Goal: Task Accomplishment & Management: Complete application form

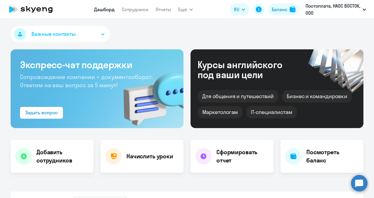
select select "30"
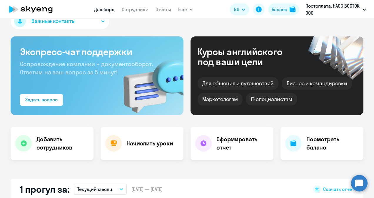
scroll to position [29, 0]
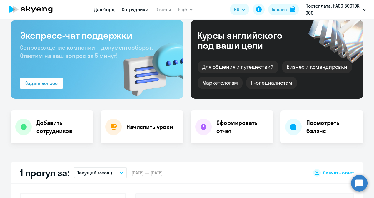
click at [142, 12] on link "Сотрудники" at bounding box center [135, 9] width 27 height 6
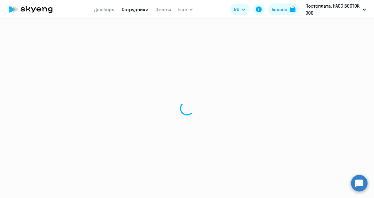
select select "30"
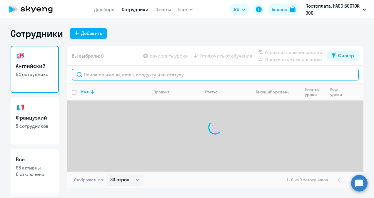
click at [126, 74] on input "text" at bounding box center [215, 75] width 287 height 12
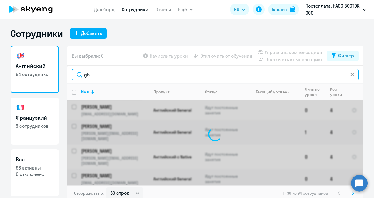
type input "g"
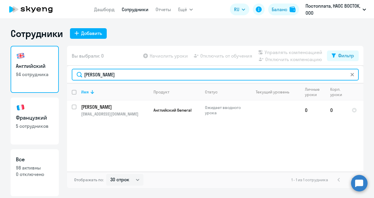
type input "[PERSON_NAME]"
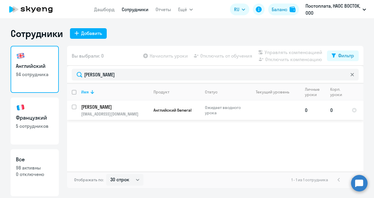
click at [125, 115] on p "[EMAIL_ADDRESS][DOMAIN_NAME]" at bounding box center [114, 113] width 67 height 5
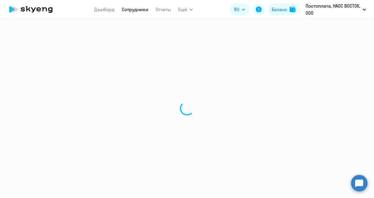
select select "english"
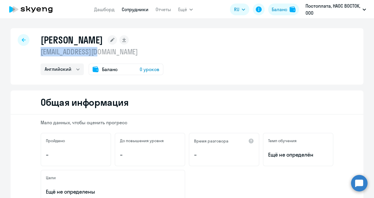
drag, startPoint x: 97, startPoint y: 52, endPoint x: 36, endPoint y: 48, distance: 60.7
click at [36, 48] on div "[PERSON_NAME] [EMAIL_ADDRESS][DOMAIN_NAME] Английский Баланс 0 уроков" at bounding box center [187, 56] width 353 height 56
copy p "[EMAIL_ADDRESS][DOMAIN_NAME]"
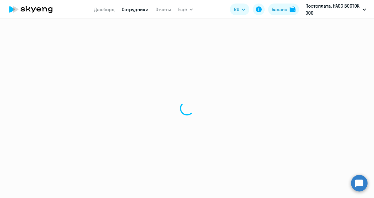
select select "30"
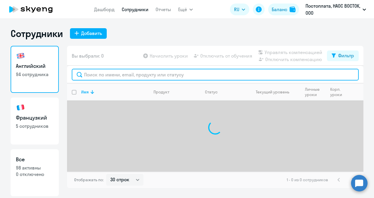
click at [134, 74] on input "text" at bounding box center [215, 75] width 287 height 12
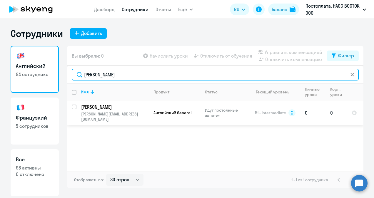
type input "[PERSON_NAME]"
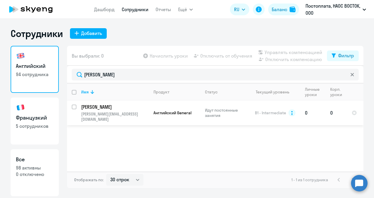
click at [114, 112] on p "[PERSON_NAME][EMAIL_ADDRESS][DOMAIN_NAME]" at bounding box center [114, 116] width 67 height 11
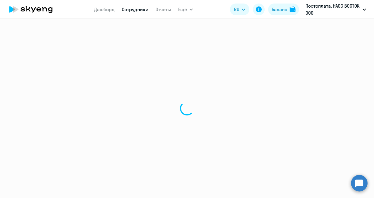
select select "english"
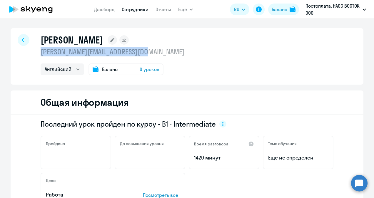
drag, startPoint x: 39, startPoint y: 51, endPoint x: 146, endPoint y: 55, distance: 106.3
click at [146, 55] on p "[PERSON_NAME][EMAIL_ADDRESS][DOMAIN_NAME]" at bounding box center [113, 51] width 144 height 9
copy p "[PERSON_NAME][EMAIL_ADDRESS][DOMAIN_NAME]"
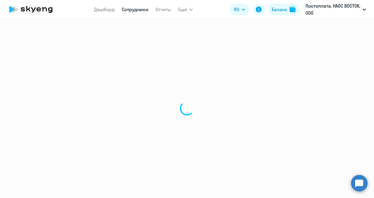
select select "30"
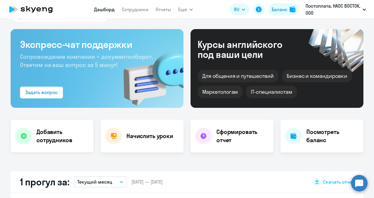
select select "30"
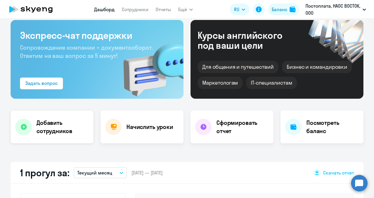
click at [61, 124] on h4 "Добавить сотрудников" at bounding box center [62, 127] width 52 height 16
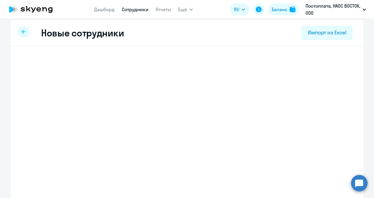
select select "english_adult_not_native_speaker"
select select "3"
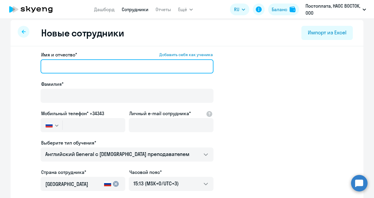
click at [95, 63] on input "Имя и отчество* Добавить себя как ученика" at bounding box center [127, 66] width 173 height 14
type input "R"
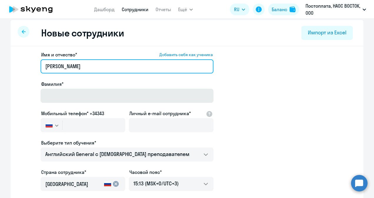
type input "[PERSON_NAME]"
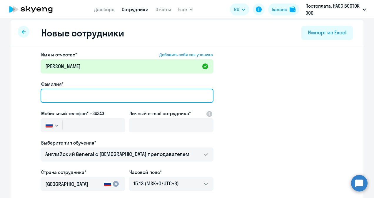
click at [44, 94] on input "Фамилия*" at bounding box center [127, 96] width 173 height 14
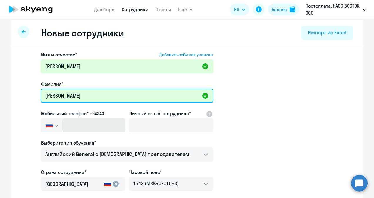
type input "[PERSON_NAME]"
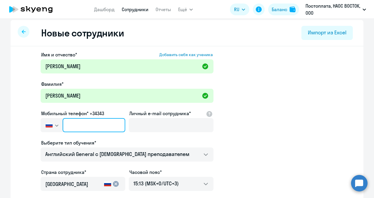
click at [85, 125] on input "text" at bounding box center [94, 125] width 63 height 14
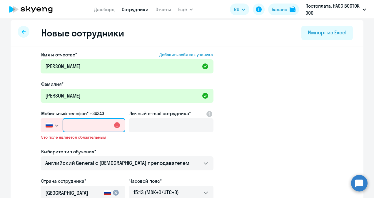
paste input "[PHONE_NUMBER]"
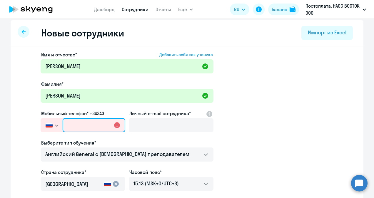
type input "[PHONE_NUMBER]"
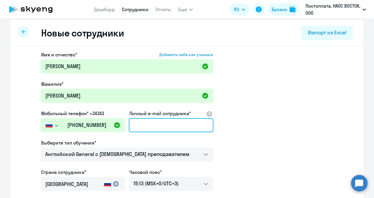
click at [155, 124] on input "Личный e-mail сотрудника*" at bounding box center [171, 125] width 85 height 14
paste input "[PERSON_NAME][EMAIL_ADDRESS][DOMAIN_NAME]"
type input "[PERSON_NAME][EMAIL_ADDRESS][DOMAIN_NAME]"
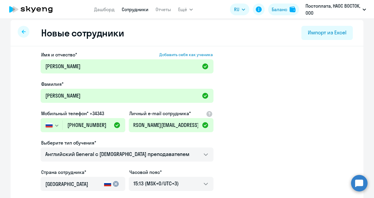
scroll to position [0, 0]
click at [236, 131] on app-new-student-form "Имя и отчество* Добавить себя как ученика [PERSON_NAME]* [PERSON_NAME] Мобильны…" at bounding box center [187, 156] width 334 height 210
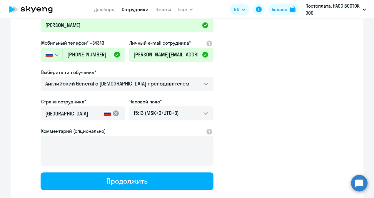
scroll to position [110, 0]
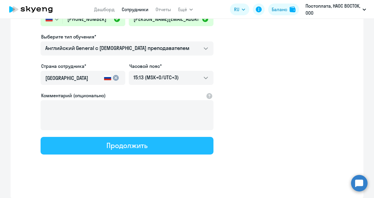
click at [144, 145] on div "Продолжить" at bounding box center [126, 145] width 41 height 9
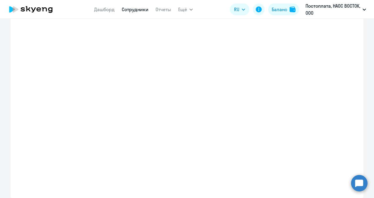
select select "english_adult_not_native_speaker"
select select "3"
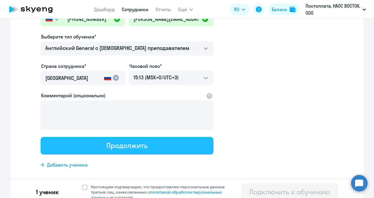
scroll to position [0, 0]
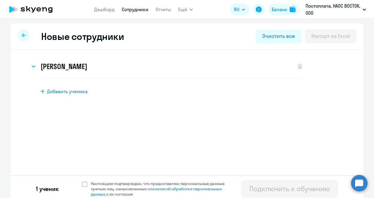
click at [70, 92] on span "Добавить ученика" at bounding box center [67, 91] width 41 height 6
select select "english_adult_not_native_speaker"
select select "3"
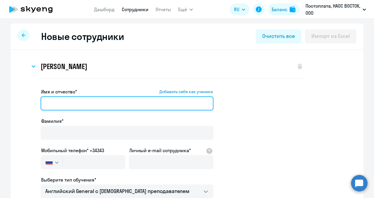
click at [72, 104] on input "Имя и отчество* Добавить себя как ученика" at bounding box center [127, 103] width 173 height 14
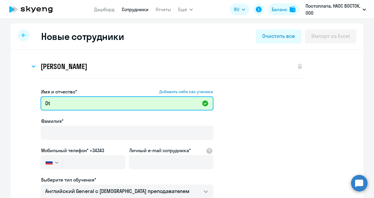
type input "D"
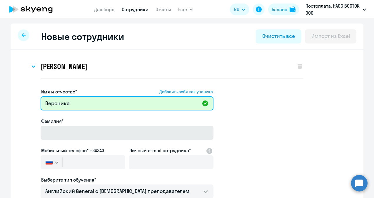
type input "Вероника"
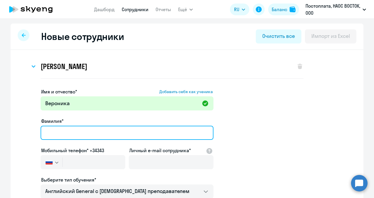
click at [109, 132] on input "Фамилия*" at bounding box center [127, 133] width 173 height 14
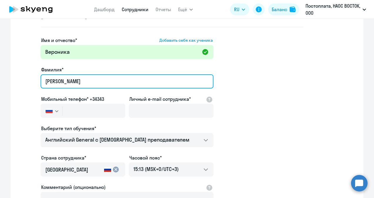
scroll to position [88, 0]
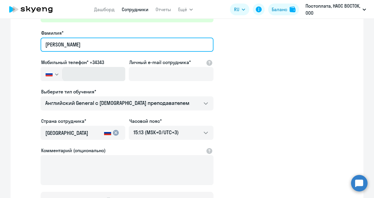
type input "[PERSON_NAME]"
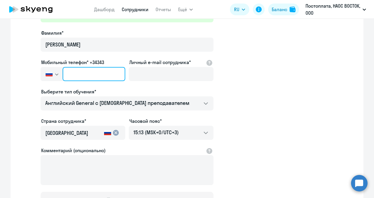
click at [93, 77] on input "text" at bounding box center [94, 74] width 63 height 14
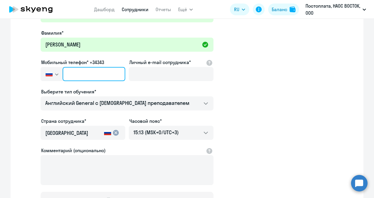
paste input "[PHONE_NUMBER]"
type input "[PHONE_NUMBER]"
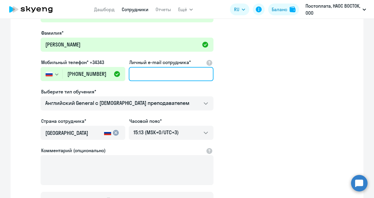
click at [129, 70] on input "Личный e-mail сотрудника*" at bounding box center [171, 74] width 85 height 14
paste input "[PERSON_NAME][EMAIL_ADDRESS][DOMAIN_NAME]"
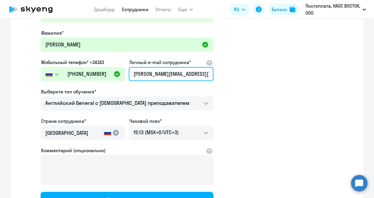
scroll to position [0, 5]
type input "[PERSON_NAME][EMAIL_ADDRESS][DOMAIN_NAME]"
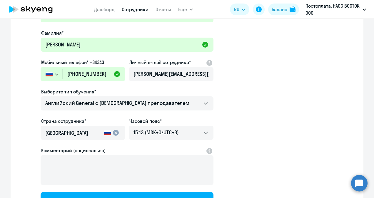
click at [246, 109] on app-new-student-form "Имя и отчество* Добавить себя как ученика [PERSON_NAME]* [PERSON_NAME] Мобильны…" at bounding box center [187, 105] width 334 height 210
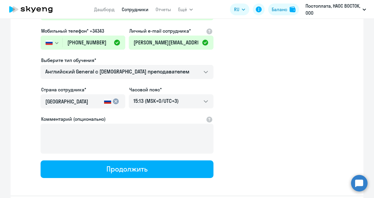
scroll to position [143, 0]
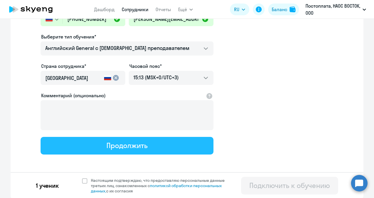
click at [126, 143] on div "Продолжить" at bounding box center [126, 145] width 41 height 9
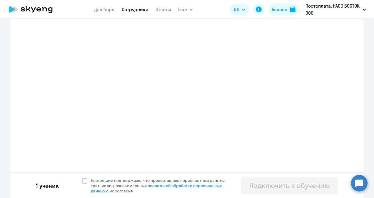
select select "english_adult_not_native_speaker"
select select "3"
select select "english_adult_not_native_speaker"
select select "3"
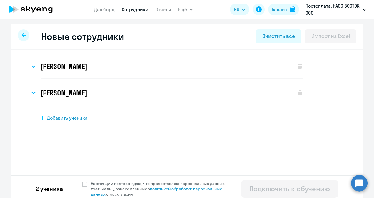
scroll to position [0, 0]
click at [82, 185] on span at bounding box center [84, 184] width 5 height 5
click at [82, 181] on input "Настоящим подтверждаю, что предоставляю персональные данные третьих лиц, ознако…" at bounding box center [82, 181] width 0 height 0
checkbox input "true"
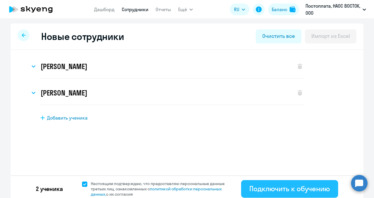
click at [287, 188] on div "Подключить к обучению" at bounding box center [289, 188] width 81 height 9
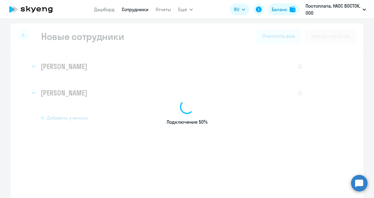
select select "english_adult_not_native_speaker"
select select "3"
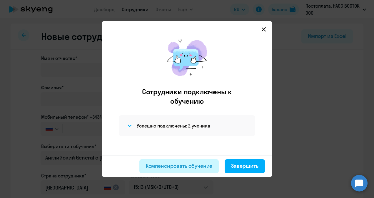
click at [202, 165] on div "Компенсировать обучение" at bounding box center [179, 166] width 67 height 8
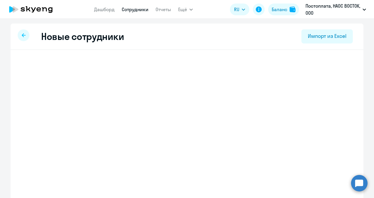
select select "english_adult_not_native_speaker"
select select "3"
